Goal: Transaction & Acquisition: Obtain resource

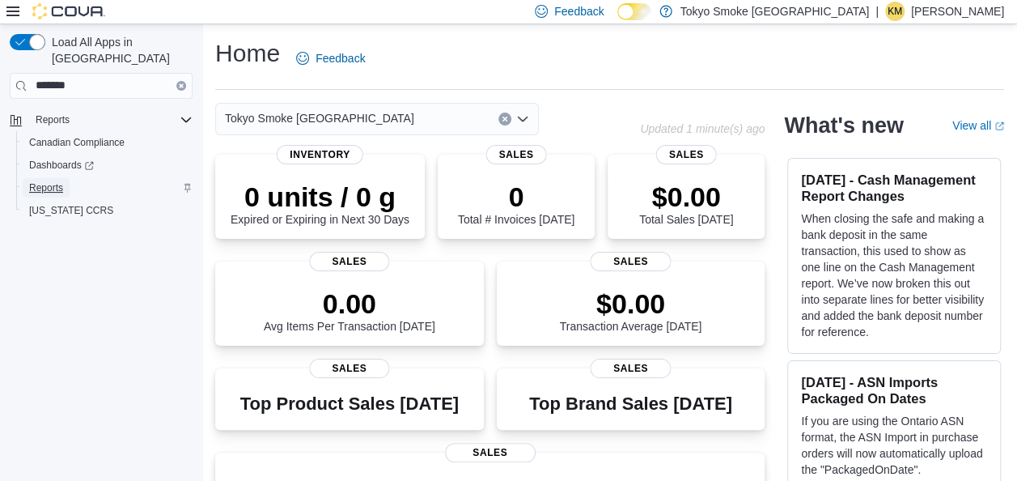
click at [45, 181] on span "Reports" at bounding box center [46, 187] width 34 height 13
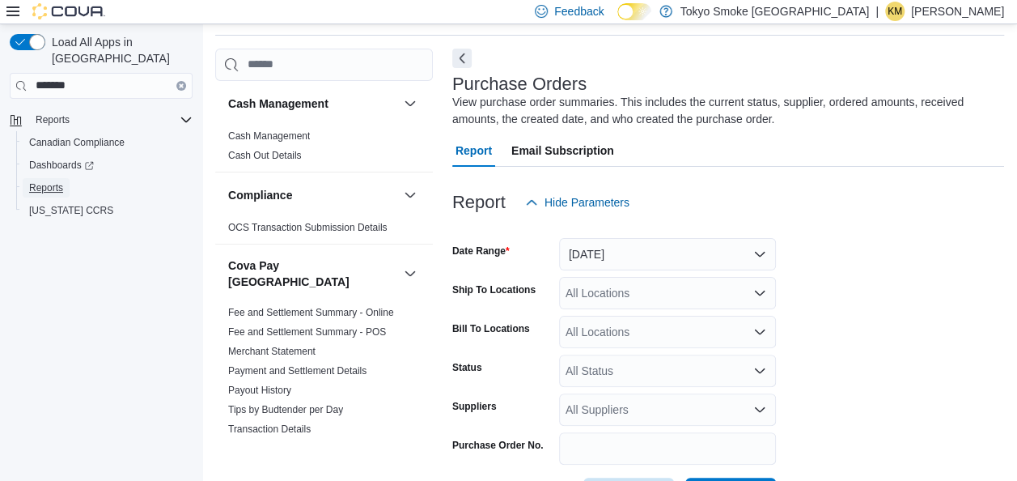
scroll to position [115, 0]
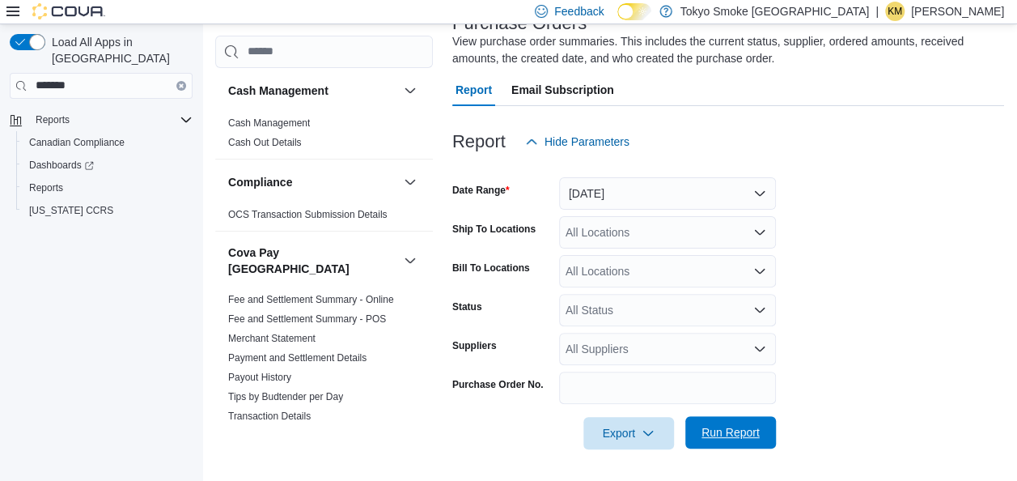
click at [697, 424] on span "Run Report" at bounding box center [730, 432] width 71 height 32
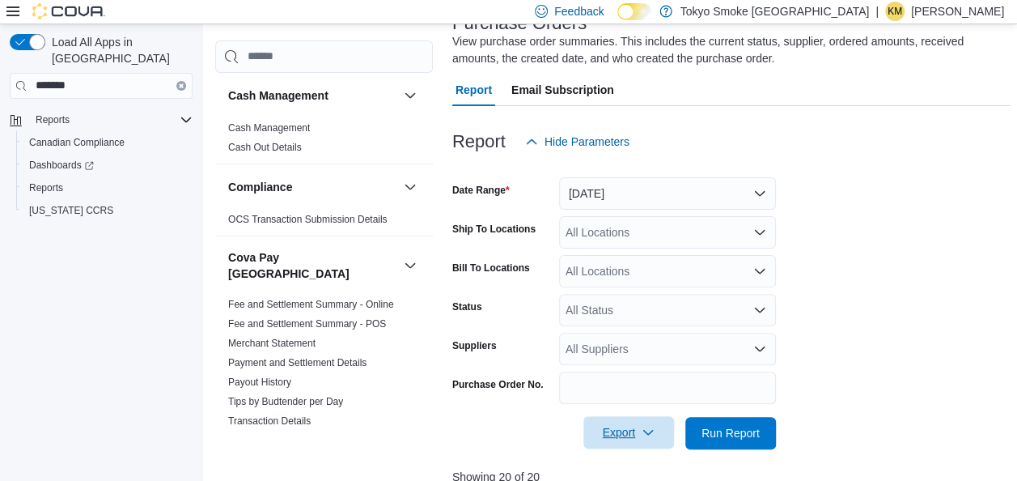
click at [623, 434] on span "Export" at bounding box center [628, 432] width 71 height 32
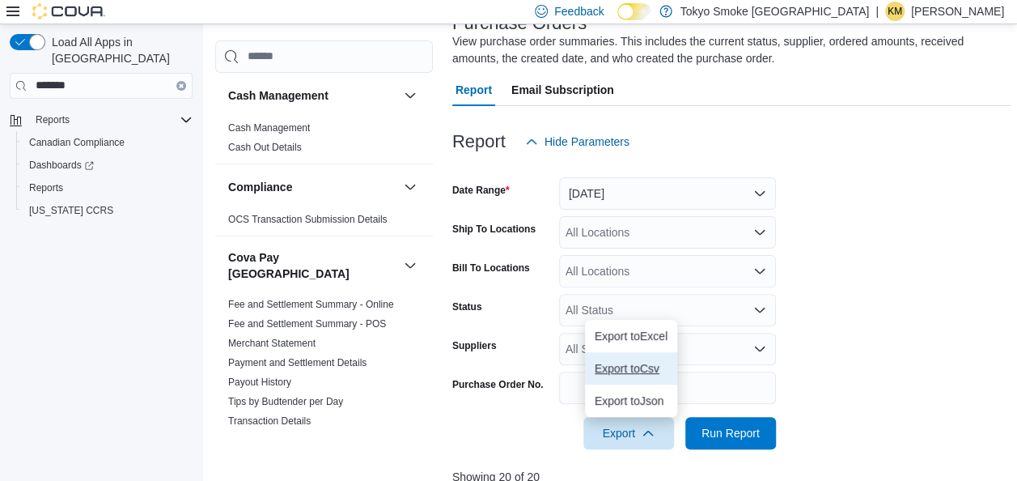
click at [634, 363] on span "Export to Csv" at bounding box center [631, 368] width 73 height 13
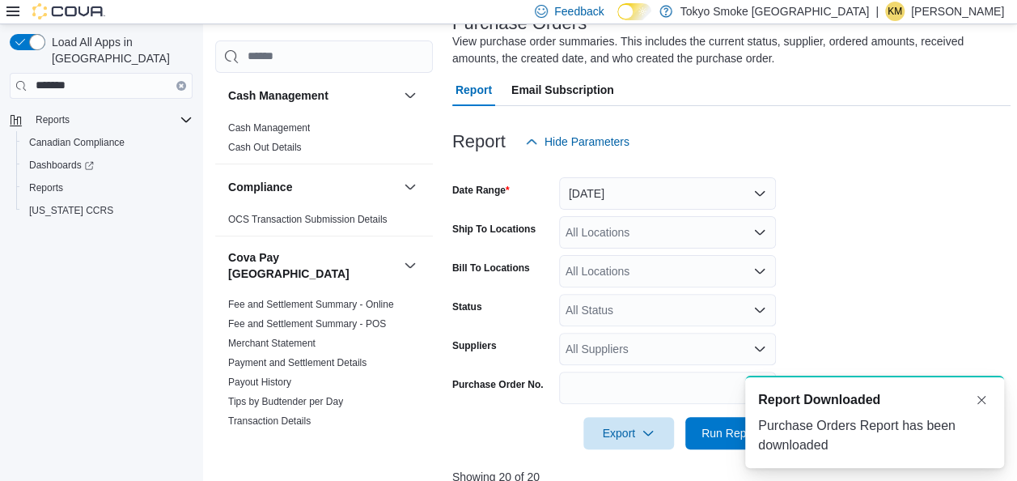
click at [984, 153] on div "Report Hide Parameters" at bounding box center [731, 141] width 558 height 32
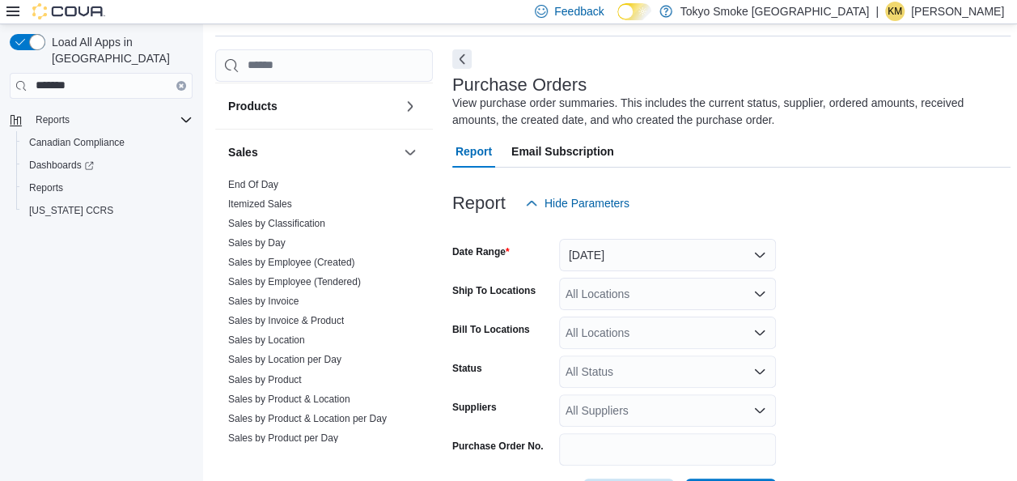
scroll to position [1263, 0]
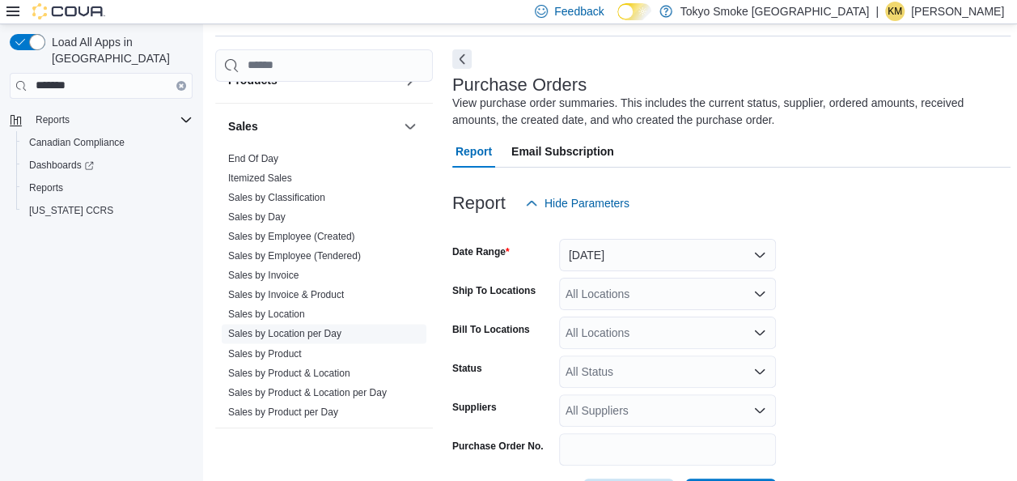
click at [334, 328] on link "Sales by Location per Day" at bounding box center [284, 333] width 113 height 11
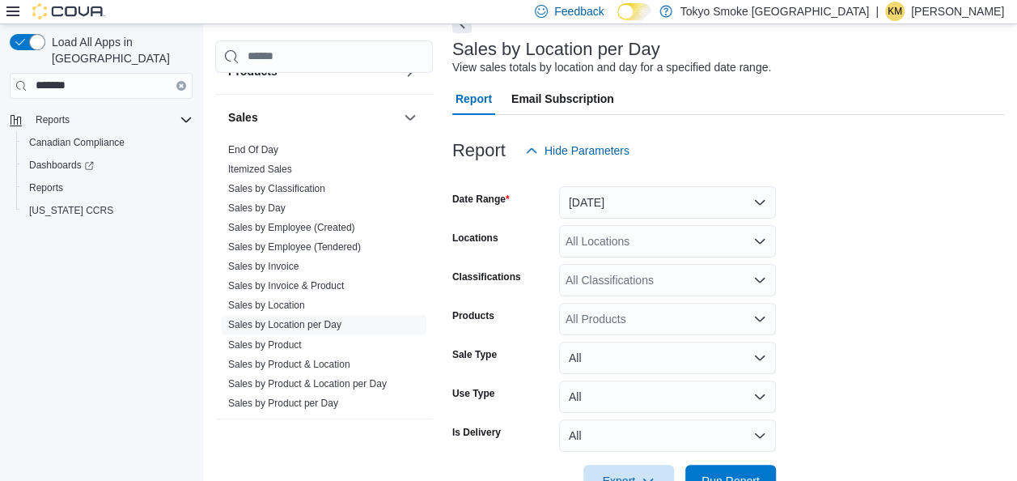
scroll to position [138, 0]
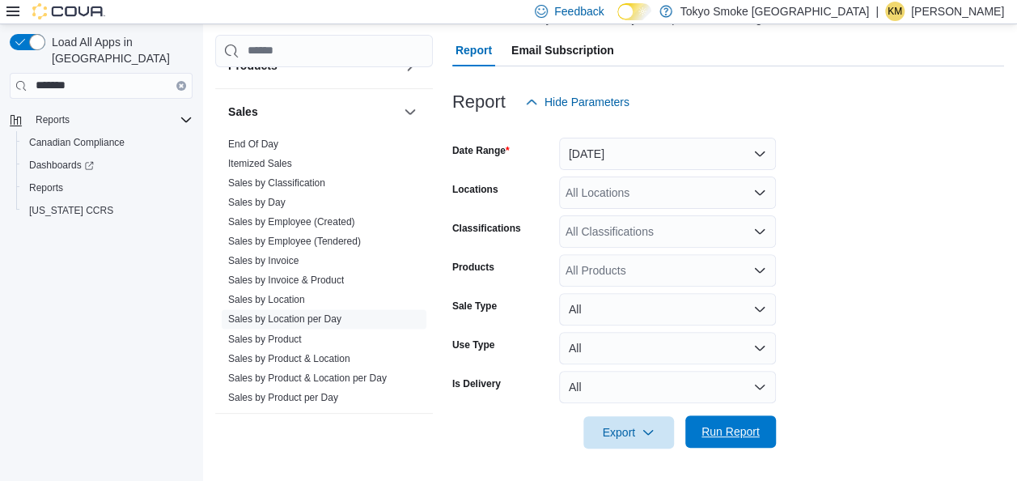
click at [726, 435] on span "Run Report" at bounding box center [731, 431] width 58 height 16
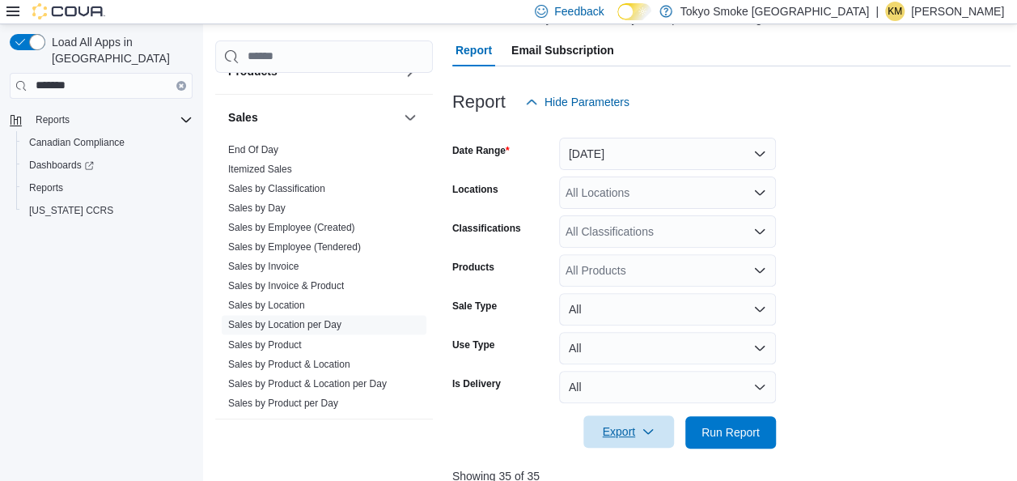
click at [631, 439] on span "Export" at bounding box center [628, 431] width 71 height 32
click at [637, 366] on span "Export to Csv" at bounding box center [631, 367] width 73 height 13
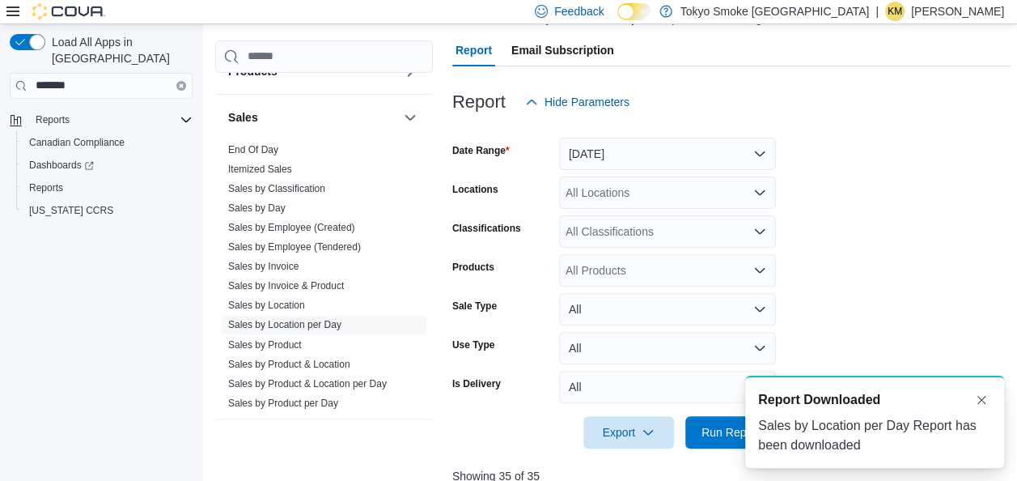
drag, startPoint x: 978, startPoint y: 261, endPoint x: 992, endPoint y: 238, distance: 26.9
click at [978, 259] on form "Date Range [DATE] Locations All Locations Classifications All Classifications P…" at bounding box center [731, 283] width 558 height 330
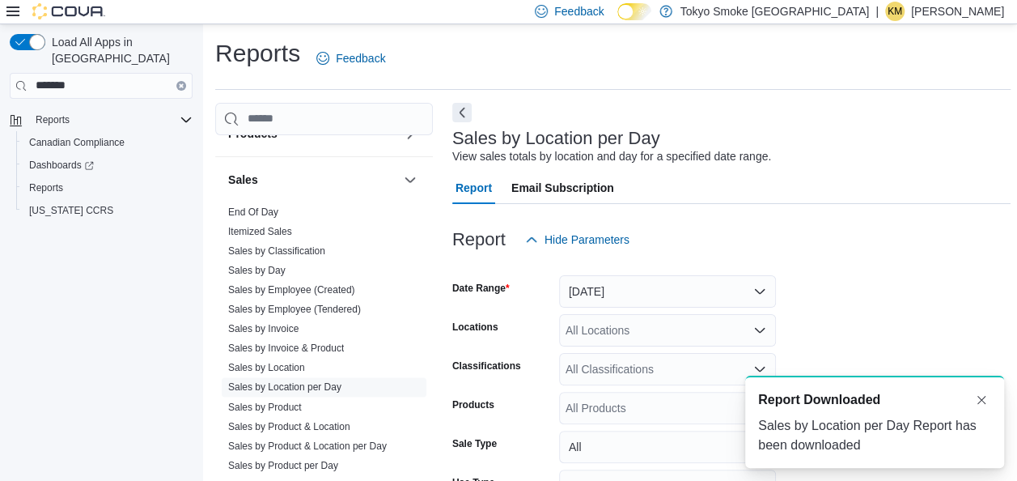
click at [978, 12] on p "[PERSON_NAME]" at bounding box center [957, 11] width 93 height 19
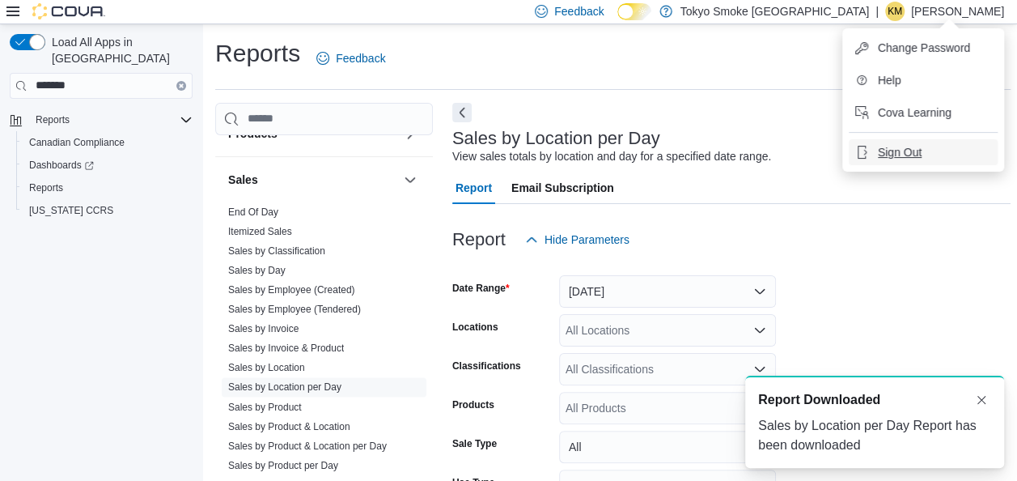
click at [932, 150] on button "Sign Out" at bounding box center [923, 152] width 149 height 26
